Goal: Information Seeking & Learning: Learn about a topic

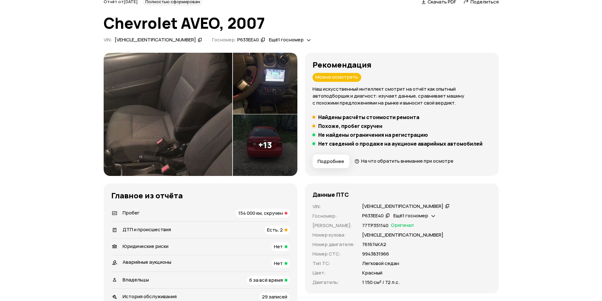
scroll to position [63, 0]
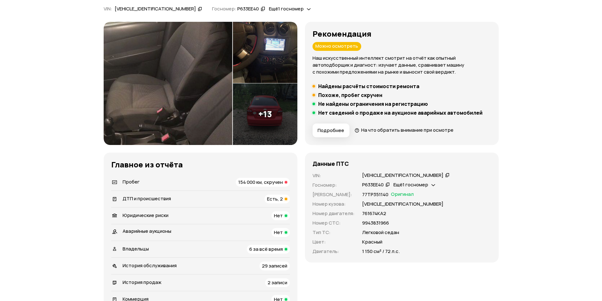
click at [285, 183] on div at bounding box center [286, 182] width 3 height 3
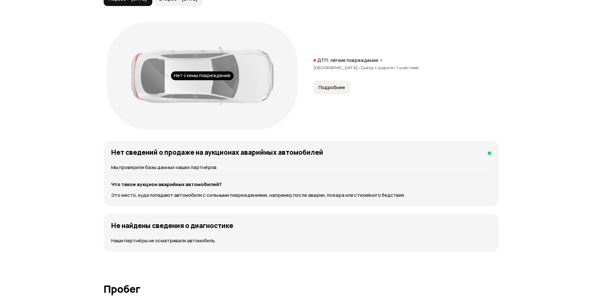
scroll to position [697, 0]
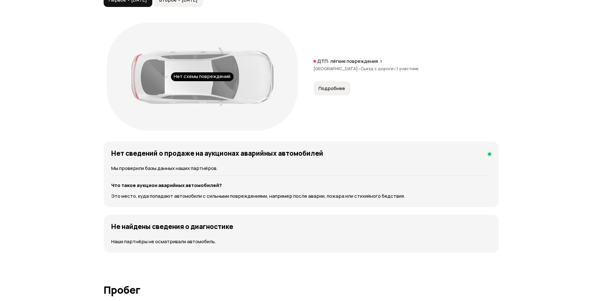
click at [331, 88] on span "Подробнее" at bounding box center [331, 88] width 27 height 6
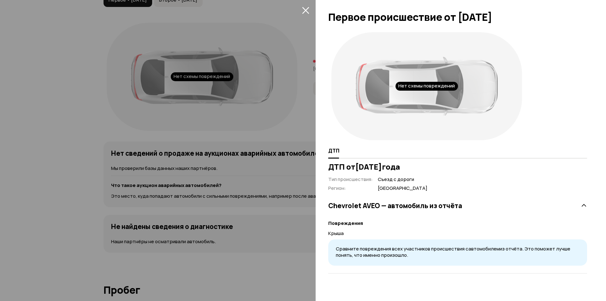
click at [309, 10] on icon "закрыть" at bounding box center [305, 10] width 7 height 7
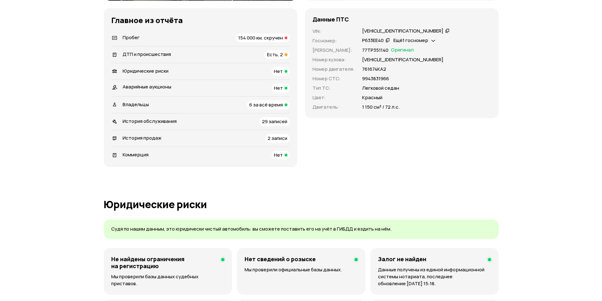
scroll to position [192, 0]
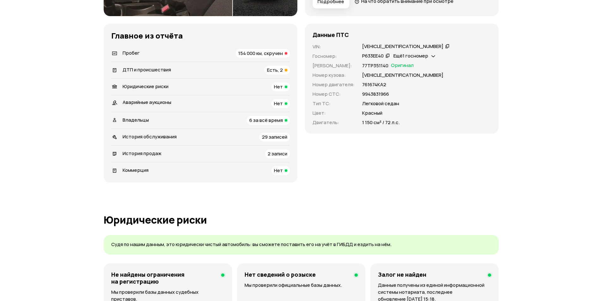
click at [282, 69] on span "Есть, 2" at bounding box center [275, 70] width 16 height 7
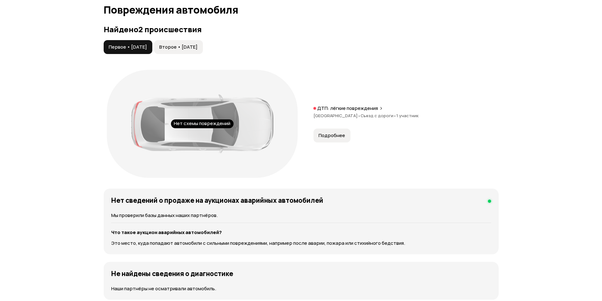
scroll to position [654, 0]
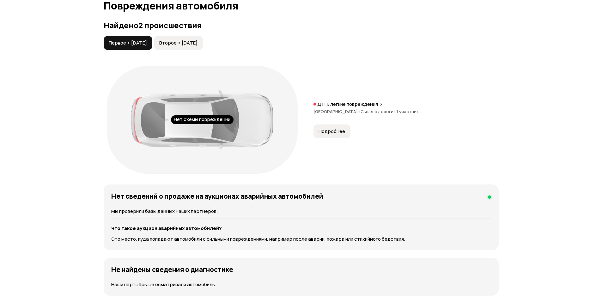
click at [197, 45] on span "Второе • 02 сен 2019" at bounding box center [178, 43] width 38 height 6
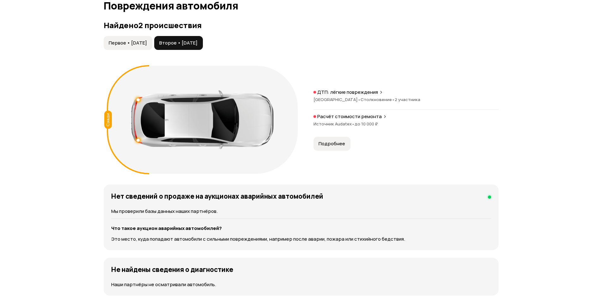
click at [331, 144] on span "Подробнее" at bounding box center [331, 144] width 27 height 6
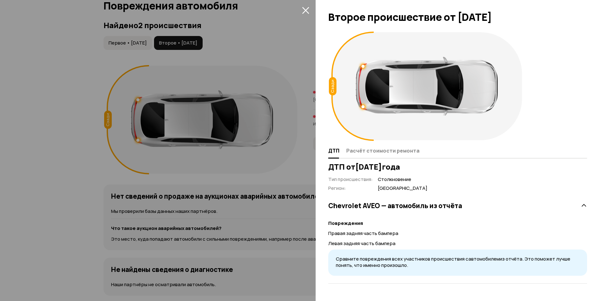
click at [307, 10] on icon "закрыть" at bounding box center [305, 10] width 7 height 7
